Goal: Information Seeking & Learning: Understand process/instructions

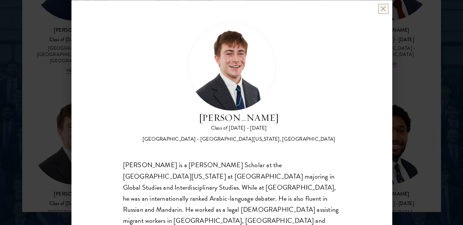
click at [381, 8] on button at bounding box center [383, 9] width 6 height 6
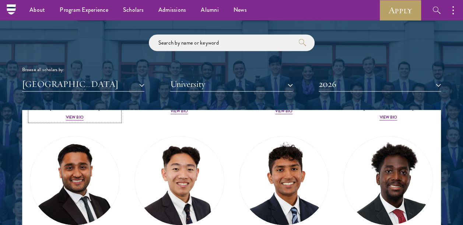
scroll to position [1767, 0]
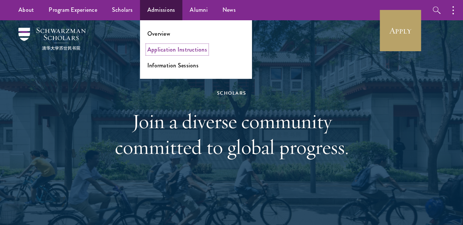
click at [164, 53] on link "Application Instructions" at bounding box center [177, 49] width 60 height 8
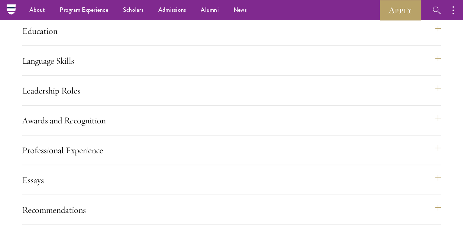
scroll to position [677, 0]
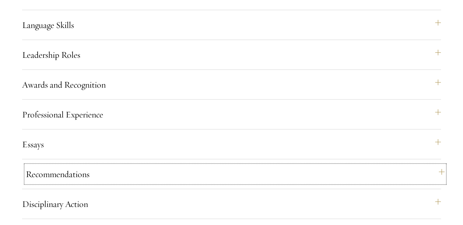
click at [71, 183] on button "Recommendations" at bounding box center [235, 174] width 419 height 18
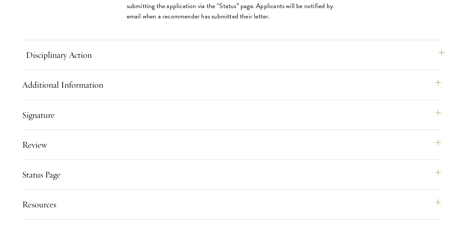
scroll to position [1350, 0]
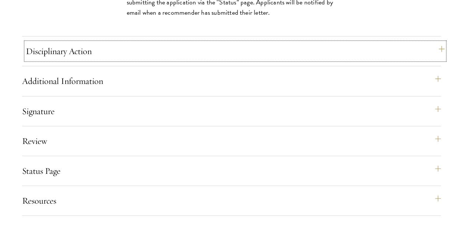
click at [95, 60] on button "Disciplinary Action" at bounding box center [235, 51] width 419 height 18
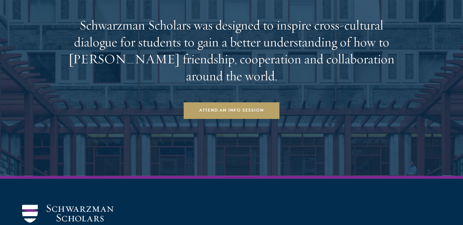
scroll to position [2023, 0]
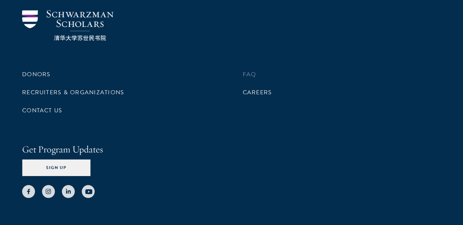
click at [253, 80] on li "FAQ" at bounding box center [342, 74] width 199 height 13
click at [251, 78] on link "FAQ" at bounding box center [250, 74] width 14 height 9
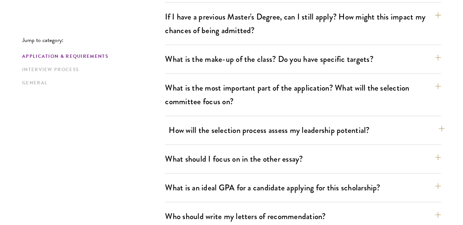
scroll to position [379, 0]
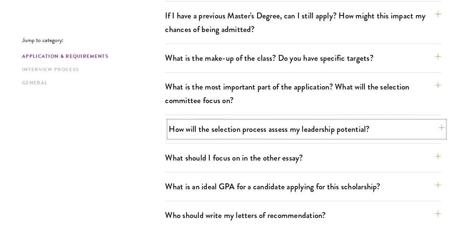
click at [290, 131] on button "How will the selection process assess my leadership potential?" at bounding box center [307, 129] width 276 height 17
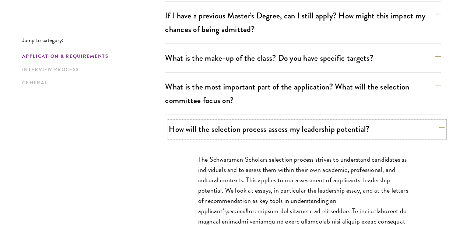
click at [290, 128] on button "How will the selection process assess my leadership potential?" at bounding box center [307, 129] width 276 height 17
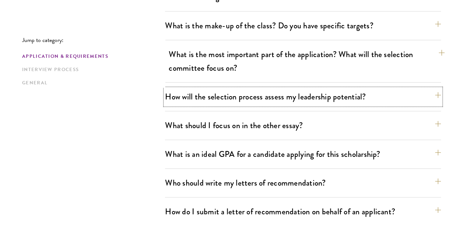
scroll to position [412, 0]
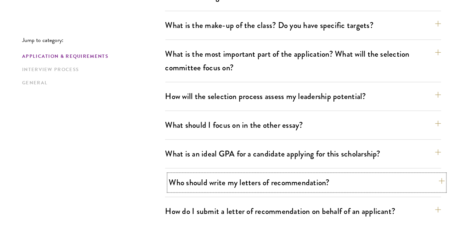
click at [273, 183] on button "Who should write my letters of recommendation?" at bounding box center [307, 182] width 276 height 17
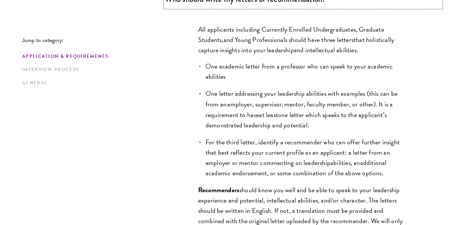
scroll to position [596, 0]
click at [379, 122] on li "One letter addressing your leadership abilities with examples (this can be from…" at bounding box center [303, 108] width 210 height 41
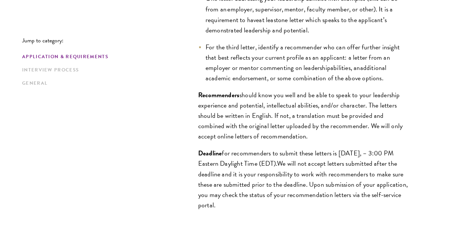
scroll to position [715, 0]
